Goal: Navigation & Orientation: Find specific page/section

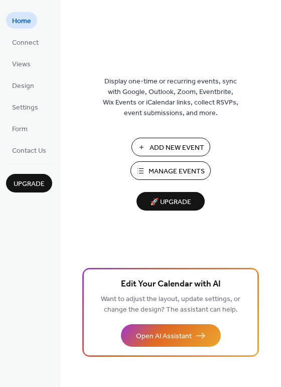
click at [19, 22] on span "Home" at bounding box center [21, 21] width 19 height 11
click at [26, 41] on span "Connect" at bounding box center [25, 43] width 27 height 11
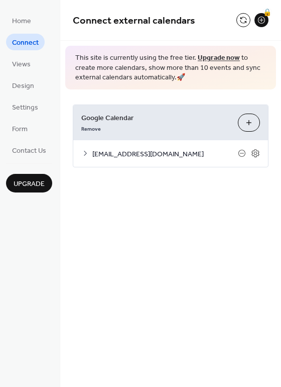
click at [182, 151] on span "[EMAIL_ADDRESS][DOMAIN_NAME]" at bounding box center [165, 154] width 146 height 11
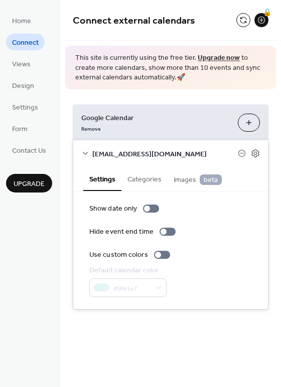
click at [182, 151] on span "[EMAIL_ADDRESS][DOMAIN_NAME]" at bounding box center [165, 154] width 146 height 11
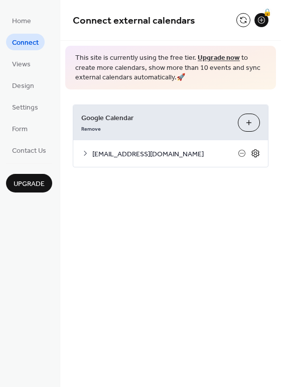
click at [258, 153] on icon at bounding box center [255, 153] width 9 height 9
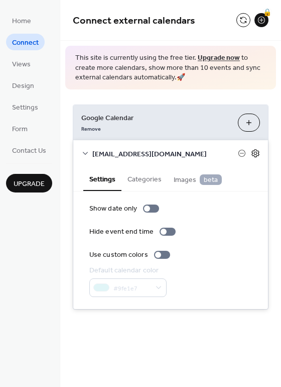
click at [258, 153] on icon at bounding box center [255, 153] width 9 height 9
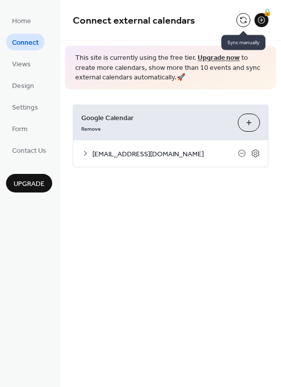
click at [245, 22] on button at bounding box center [244, 20] width 14 height 14
